Goal: Complete application form

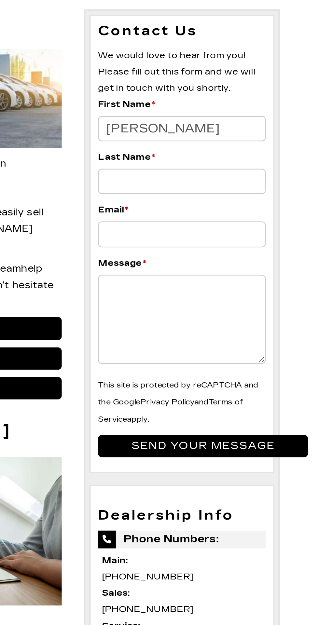
type input "[PERSON_NAME]"
click at [256, 121] on input "Last Name *" at bounding box center [255, 115] width 74 height 11
type input "[PERSON_NAME]"
click at [252, 144] on input "Email *" at bounding box center [255, 138] width 74 height 11
click at [254, 144] on input "Email *" at bounding box center [255, 138] width 74 height 11
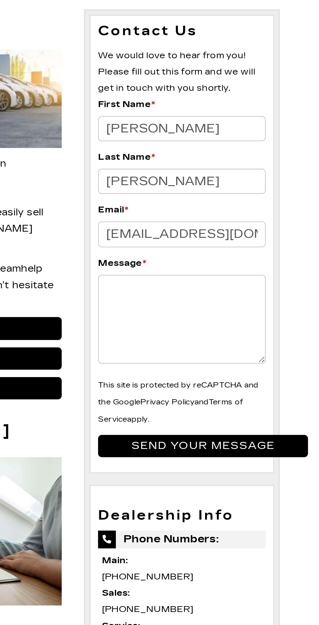
scroll to position [0, 44]
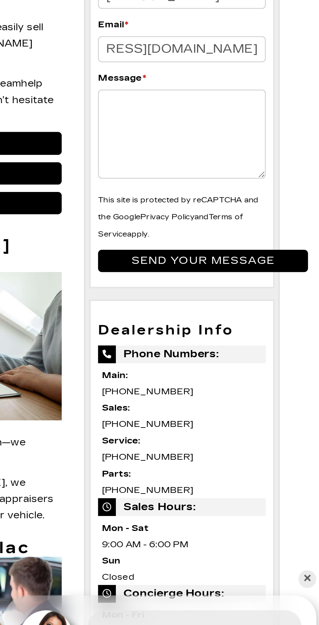
type input "[EMAIL_ADDRESS][DOMAIN_NAME]"
click at [273, 196] on textarea "Message *" at bounding box center [255, 176] width 74 height 39
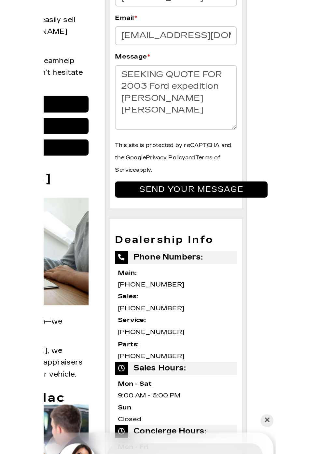
scroll to position [6, 0]
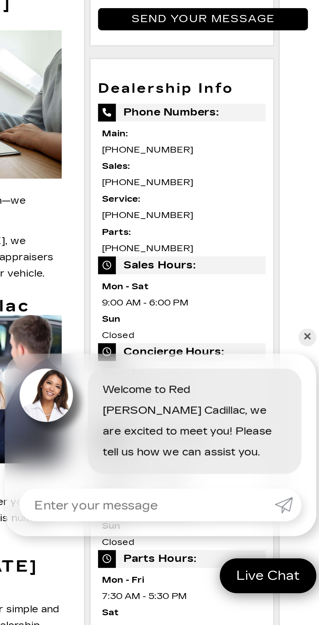
type textarea "SEEKING QUOTE FOR 2003 Ford expedition [PERSON_NAME] [PERSON_NAME] edition"
click at [288, 237] on input "submit" at bounding box center [264, 232] width 92 height 10
